Goal: Task Accomplishment & Management: Manage account settings

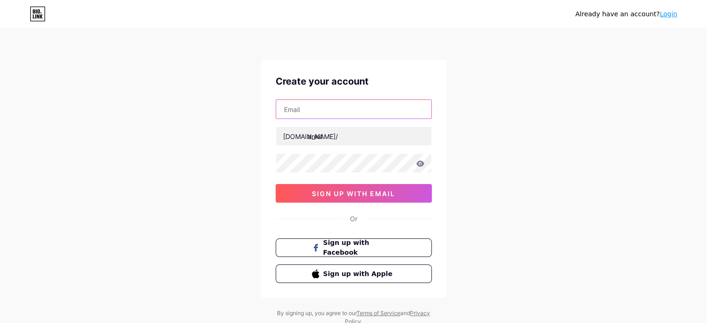
click at [340, 102] on input "text" at bounding box center [353, 109] width 155 height 19
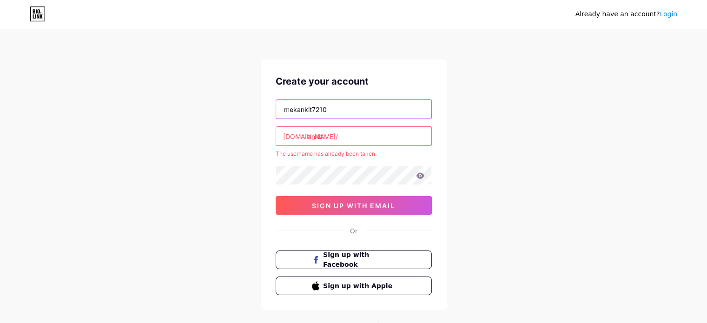
type input "mekankit7210"
click at [306, 139] on div "[DOMAIN_NAME]/" at bounding box center [310, 137] width 55 height 10
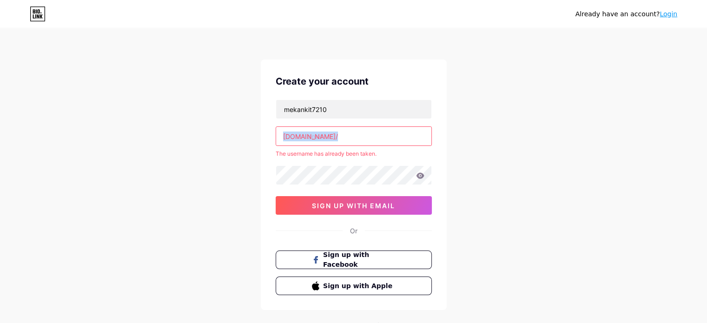
click at [306, 139] on div "[DOMAIN_NAME]/" at bounding box center [310, 137] width 55 height 10
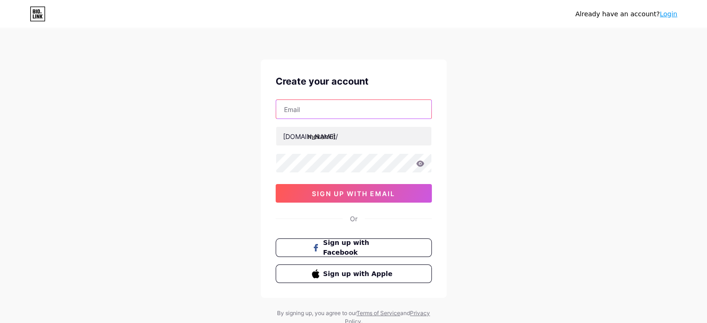
click at [325, 114] on input "text" at bounding box center [353, 109] width 155 height 19
type input "mekankit7210@gmail.com"
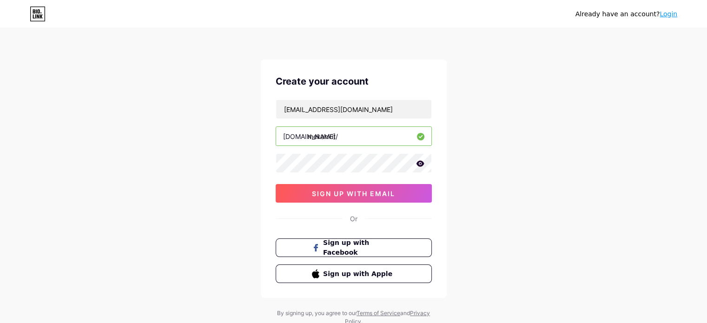
click at [419, 164] on icon at bounding box center [420, 163] width 8 height 7
click at [345, 198] on button "sign up with email" at bounding box center [354, 193] width 156 height 19
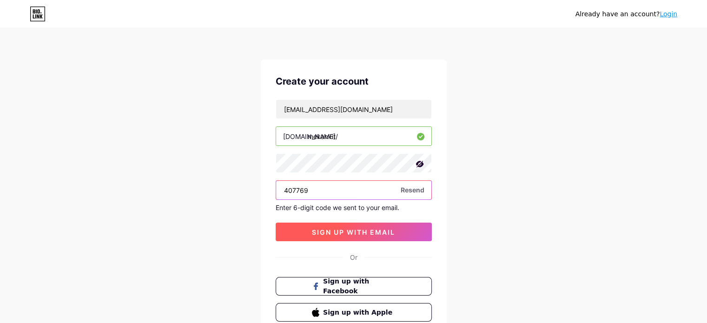
type input "407769"
click at [323, 225] on button "sign up with email" at bounding box center [354, 232] width 156 height 19
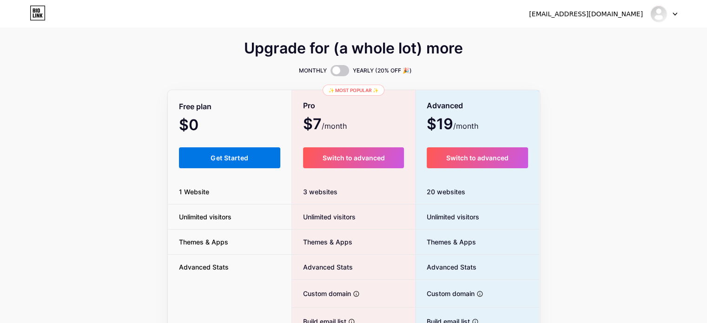
click at [231, 163] on button "Get Started" at bounding box center [230, 157] width 102 height 21
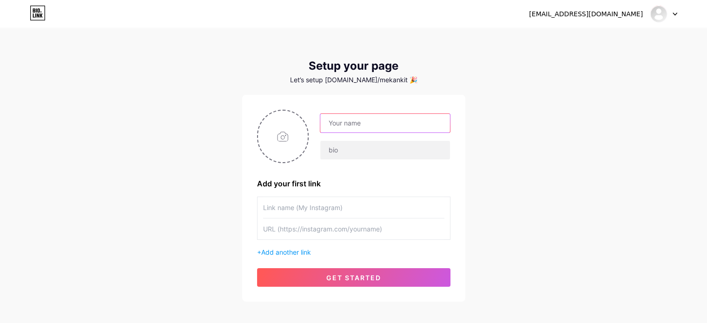
click at [348, 126] on input "text" at bounding box center [384, 123] width 129 height 19
type input "Ankit Gupta"
click at [279, 140] on input "file" at bounding box center [283, 137] width 50 height 52
type input "C:\fakepath\1747727665809.jpg"
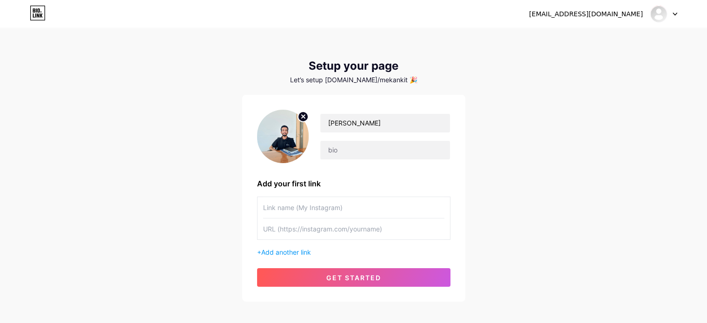
click at [302, 137] on img at bounding box center [283, 136] width 52 height 53
click at [305, 115] on icon at bounding box center [303, 116] width 3 height 3
click at [283, 128] on input "file" at bounding box center [283, 137] width 50 height 52
type input "C:\fakepath\photo d.jpg"
click at [316, 208] on input "text" at bounding box center [353, 207] width 181 height 21
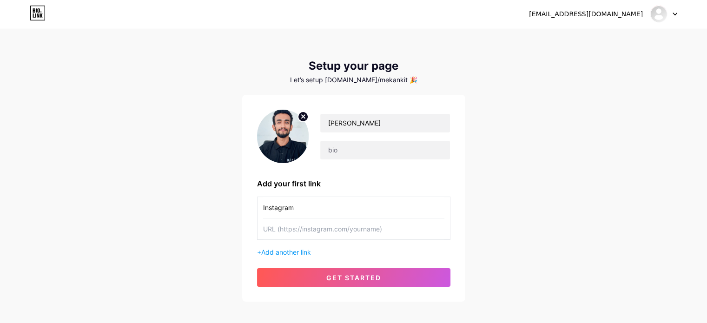
type input "Instagram"
click at [291, 227] on input "text" at bounding box center [353, 229] width 181 height 21
click at [285, 249] on span "Add another link" at bounding box center [286, 252] width 50 height 8
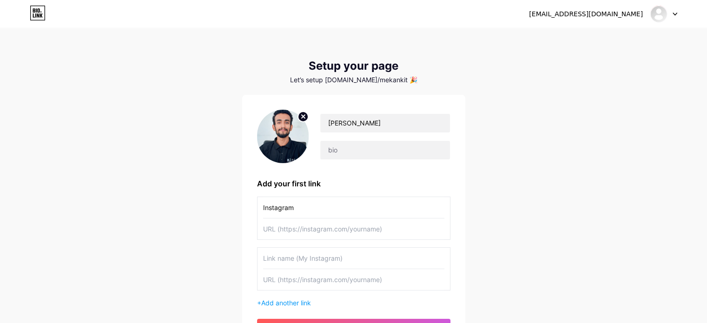
click at [279, 280] on input "text" at bounding box center [353, 279] width 181 height 21
paste input "https://www.youtube.com/@bcstatusvideo"
type input "https://www.youtube.com/@bcstatusvideo"
click at [303, 251] on input "text" at bounding box center [353, 258] width 181 height 21
type input "Youtube"
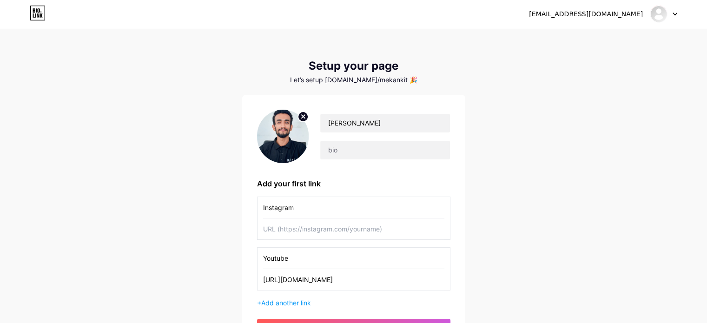
click at [297, 225] on input "text" at bounding box center [353, 229] width 181 height 21
paste input "https://www.instagram.com/ankitgupta7210/"
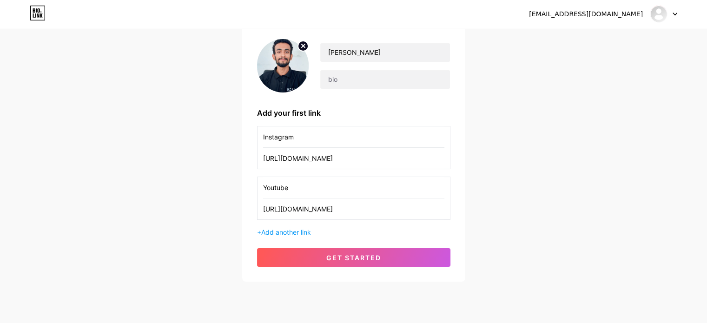
scroll to position [95, 0]
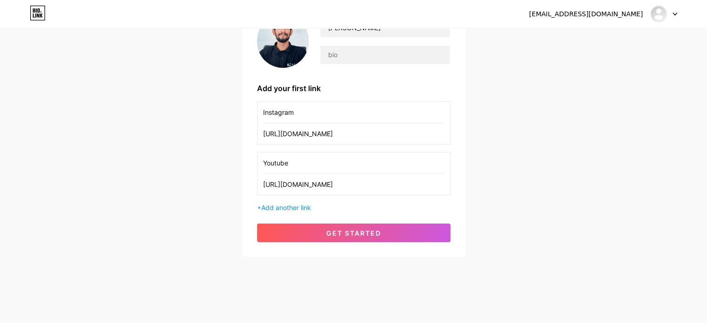
type input "https://www.instagram.com/ankitgupta7210/"
click at [297, 225] on button "get started" at bounding box center [353, 233] width 193 height 19
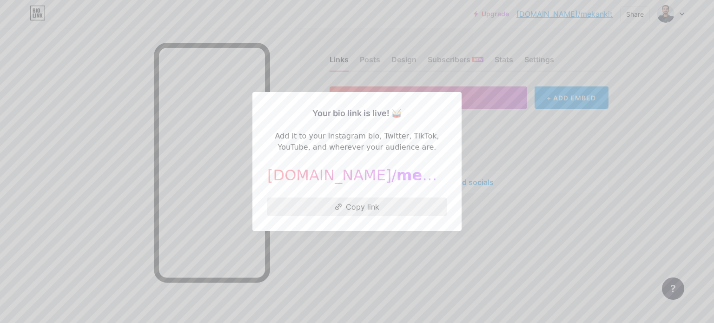
click at [345, 215] on button "Copy link" at bounding box center [356, 207] width 179 height 19
click at [354, 200] on button "Copy link" at bounding box center [356, 207] width 179 height 19
click at [306, 261] on div at bounding box center [357, 161] width 714 height 323
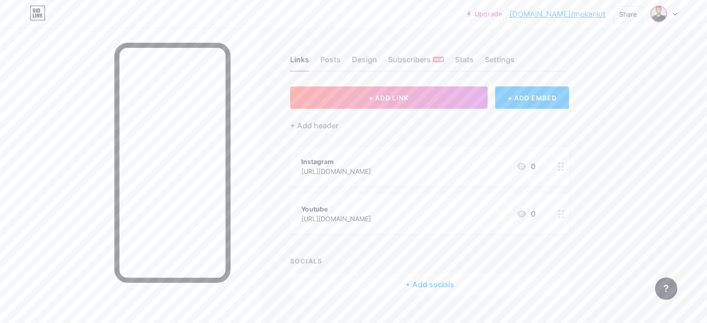
click at [666, 20] on span at bounding box center [658, 14] width 15 height 15
click at [617, 106] on link "Account settings" at bounding box center [619, 105] width 115 height 25
click at [341, 59] on div "Posts" at bounding box center [330, 62] width 20 height 17
click at [377, 62] on div "Design" at bounding box center [364, 62] width 25 height 17
click at [444, 61] on div "Subscribers NEW" at bounding box center [416, 62] width 56 height 17
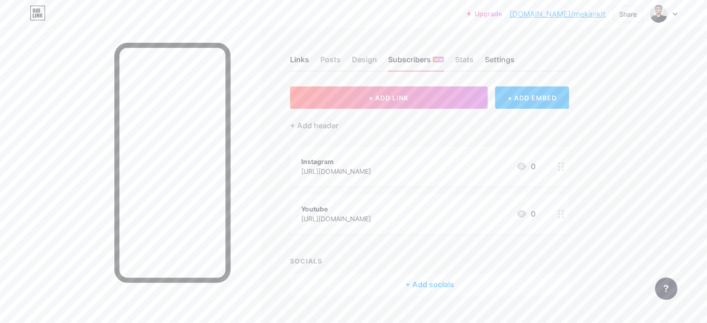
click at [515, 61] on div "Settings" at bounding box center [500, 62] width 30 height 17
click at [309, 61] on div "Links" at bounding box center [299, 62] width 19 height 17
click at [341, 57] on div "Posts" at bounding box center [330, 62] width 20 height 17
